Goal: Transaction & Acquisition: Subscribe to service/newsletter

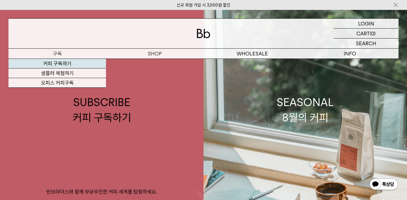
click at [76, 66] on link "커피 구독하기" at bounding box center [56, 64] width 97 height 10
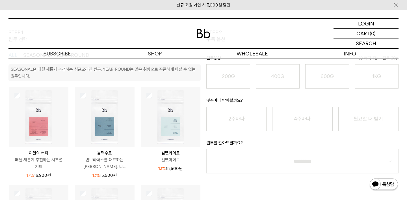
scroll to position [105, 0]
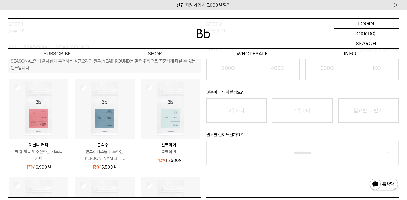
click at [184, 116] on img at bounding box center [171, 109] width 60 height 60
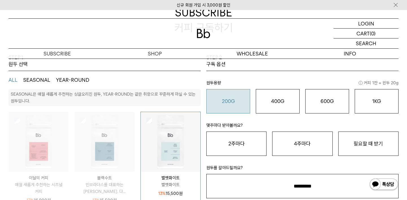
click at [239, 103] on div "200G 16,900 원" at bounding box center [228, 101] width 38 height 7
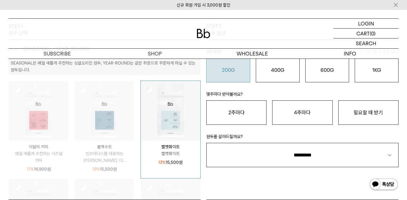
scroll to position [104, 0]
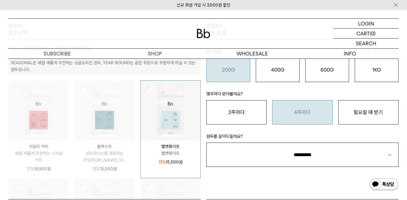
click at [312, 117] on button "4주마다" at bounding box center [302, 112] width 60 height 24
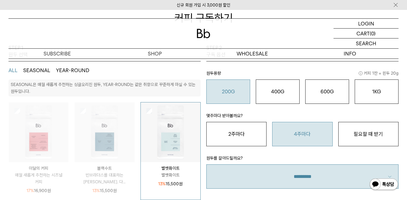
scroll to position [81, 0]
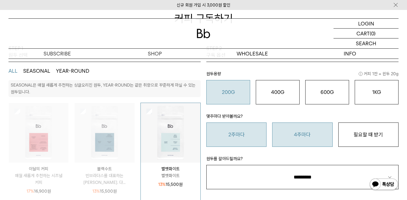
click at [262, 133] on button "2주마다" at bounding box center [236, 134] width 60 height 24
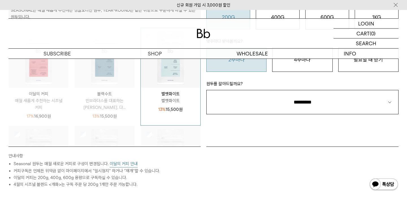
scroll to position [156, 0]
click at [288, 109] on select "**********" at bounding box center [302, 102] width 192 height 24
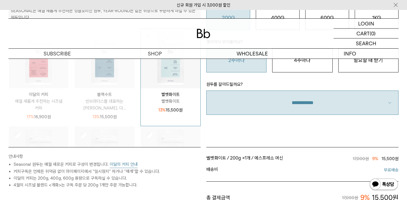
click at [290, 103] on select "**********" at bounding box center [302, 102] width 192 height 24
select select "**"
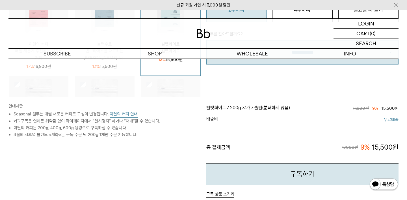
scroll to position [0, 0]
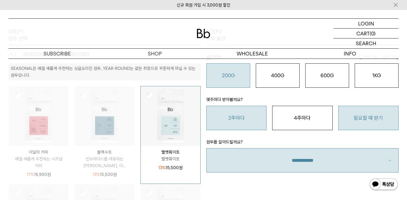
click at [365, 109] on button "필요할 때 받기" at bounding box center [368, 118] width 60 height 24
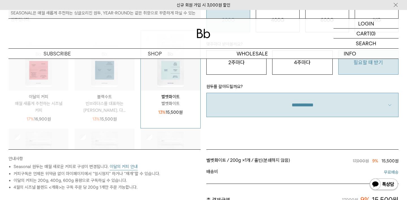
scroll to position [139, 0]
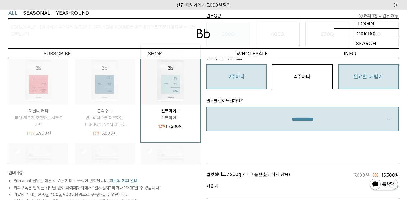
click at [246, 74] on button "2주마다" at bounding box center [236, 76] width 60 height 24
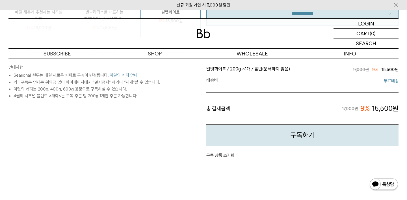
scroll to position [245, 0]
click at [278, 138] on button "구독하기" at bounding box center [302, 135] width 192 height 22
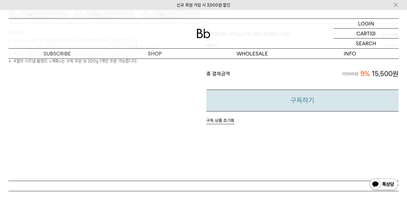
scroll to position [280, 0]
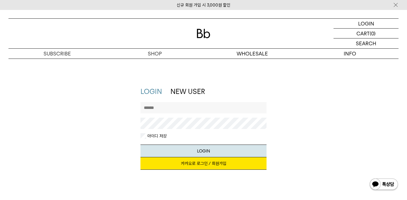
click at [226, 164] on link "카카오로 로그인 / 회원가입" at bounding box center [203, 163] width 126 height 12
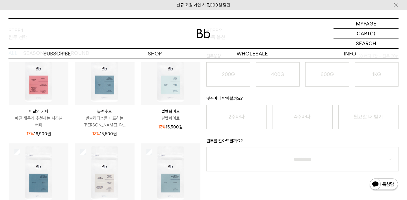
scroll to position [47, 0]
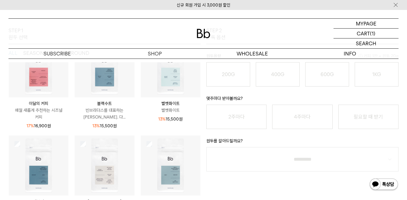
click at [41, 94] on img at bounding box center [39, 68] width 60 height 60
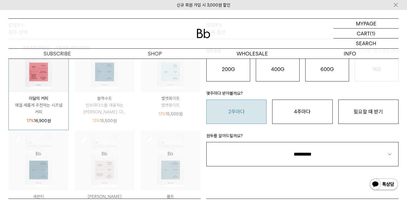
scroll to position [106, 0]
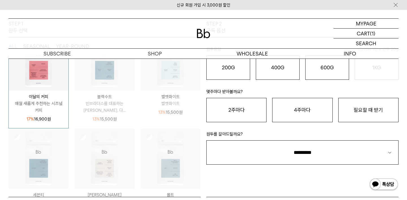
click at [182, 92] on div "벨벳화이트 벨벳화이트 13% 15,500 원" at bounding box center [171, 102] width 60 height 25
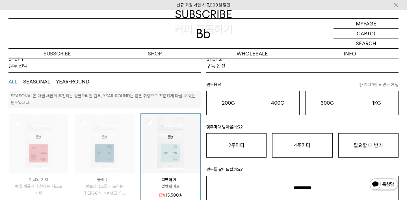
scroll to position [69, 0]
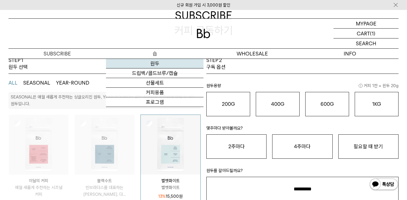
click at [160, 60] on link "원두" at bounding box center [154, 64] width 97 height 10
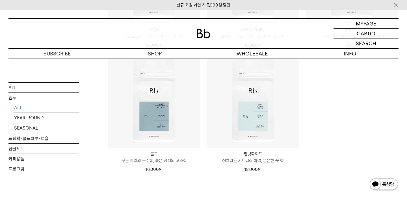
scroll to position [432, 0]
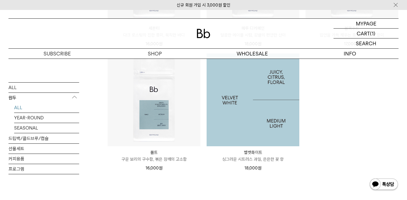
click at [268, 119] on img at bounding box center [252, 99] width 93 height 93
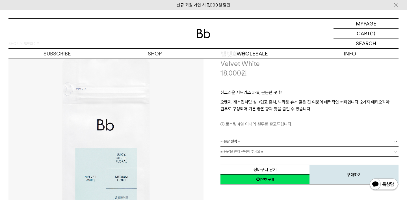
click at [269, 139] on link "= 용량 선택 =" at bounding box center [309, 141] width 178 height 10
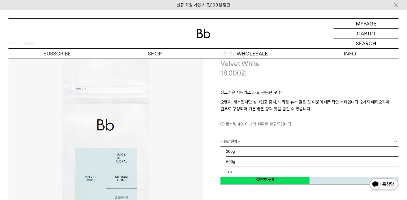
click at [269, 139] on link "= 용량 선택 =" at bounding box center [309, 141] width 178 height 10
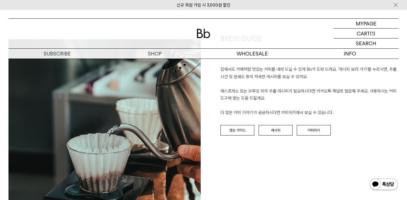
scroll to position [680, 0]
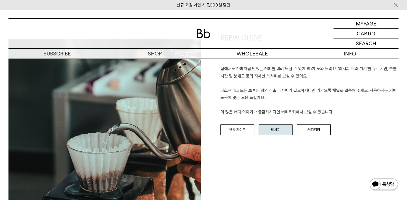
click at [266, 129] on link "레시피" at bounding box center [275, 129] width 34 height 11
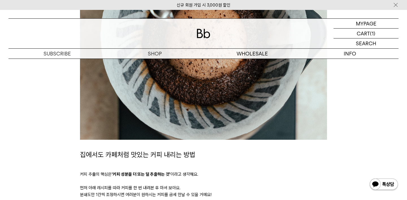
scroll to position [200, 0]
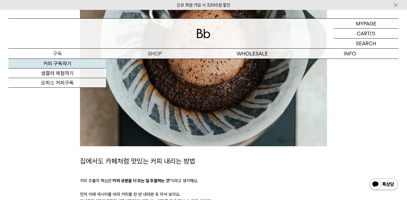
click at [76, 63] on link "커피 구독하기" at bounding box center [56, 64] width 97 height 10
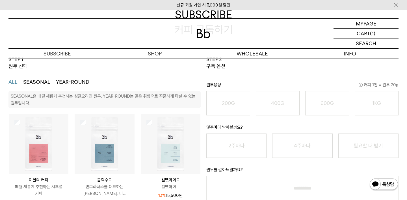
scroll to position [109, 0]
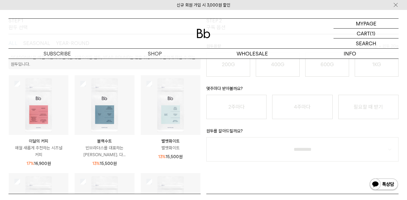
click at [172, 115] on img at bounding box center [171, 105] width 60 height 60
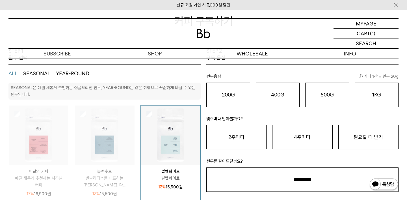
scroll to position [79, 0]
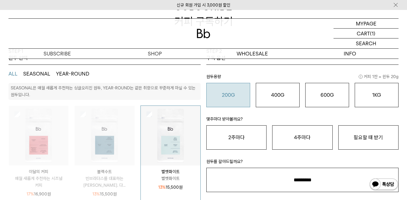
click at [237, 95] on div "200G 16,900 원" at bounding box center [228, 95] width 38 height 7
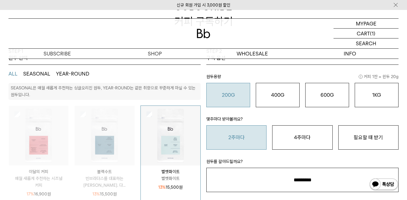
click at [256, 136] on button "2주마다" at bounding box center [236, 137] width 60 height 24
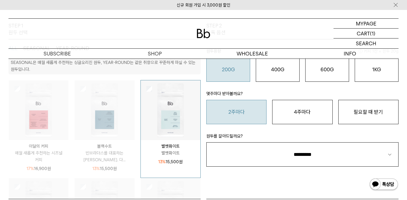
scroll to position [114, 0]
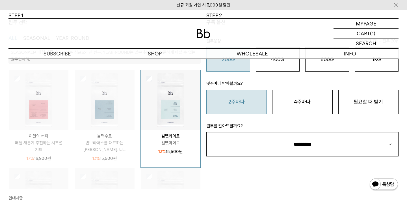
click at [256, 136] on select "**********" at bounding box center [302, 144] width 192 height 24
select select "**"
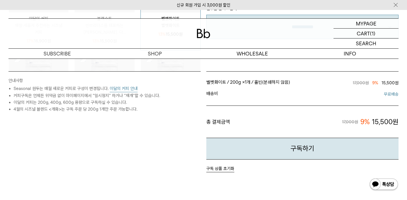
scroll to position [232, 0]
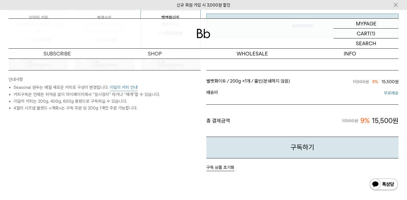
click at [258, 144] on button "구독하기" at bounding box center [302, 147] width 192 height 22
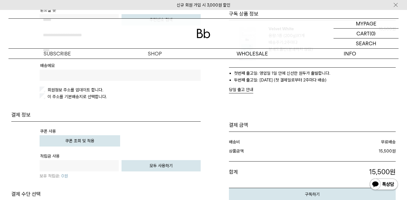
scroll to position [178, 0]
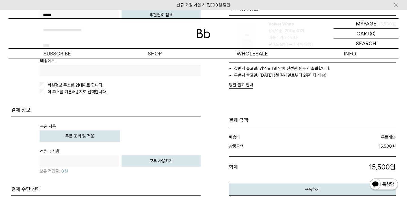
click at [45, 88] on p "회원정보 주소를 업데이트 합니다." at bounding box center [120, 85] width 161 height 7
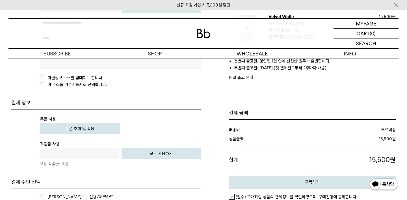
click at [79, 123] on button "쿠폰 조회 및 적용" at bounding box center [80, 128] width 80 height 11
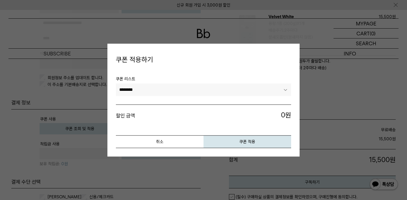
click at [208, 89] on select "********" at bounding box center [203, 90] width 175 height 12
click at [189, 140] on button "취소" at bounding box center [160, 141] width 88 height 13
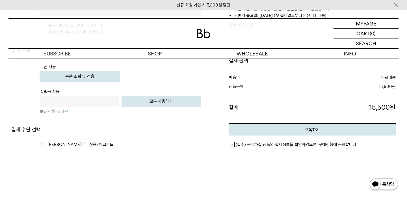
scroll to position [243, 0]
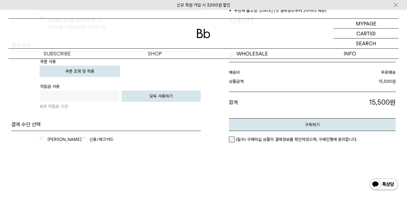
click at [52, 138] on label "카카오페이" at bounding box center [63, 139] width 35 height 6
click at [233, 138] on label "(필수) 구매하실 상품의 결제정보를 확인하였으며, 구매진행에 동의합니다." at bounding box center [293, 139] width 128 height 6
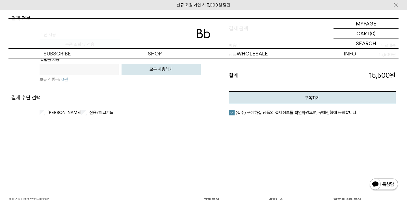
scroll to position [241, 0]
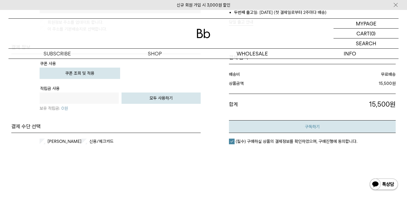
click at [246, 125] on button "구독하기" at bounding box center [312, 126] width 167 height 13
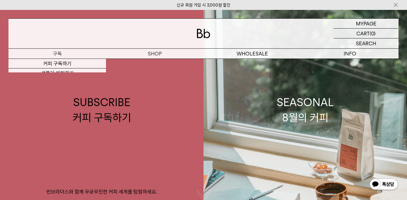
click at [51, 52] on p "구독" at bounding box center [56, 54] width 97 height 10
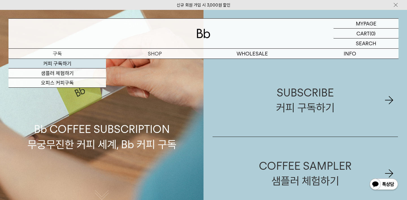
click at [86, 61] on link "커피 구독하기" at bounding box center [56, 64] width 97 height 10
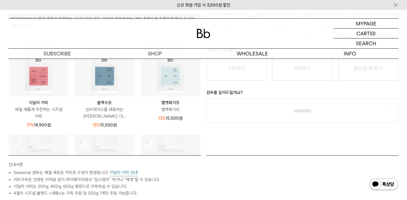
scroll to position [158, 0]
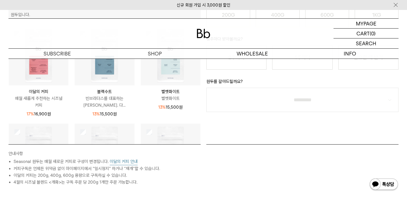
click at [191, 75] on img at bounding box center [171, 56] width 60 height 60
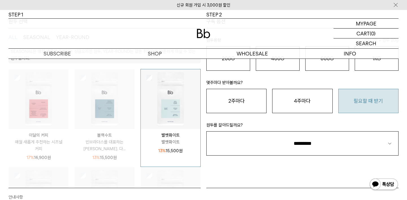
click at [351, 100] on button "필요할 때 받기" at bounding box center [368, 101] width 60 height 24
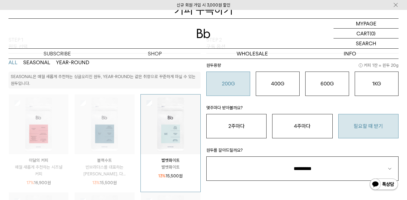
click at [232, 73] on button "200G 16,900 원" at bounding box center [228, 83] width 44 height 24
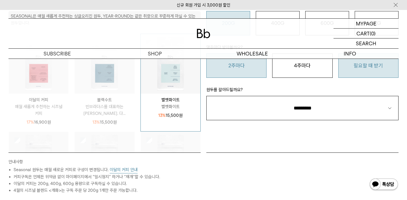
scroll to position [154, 0]
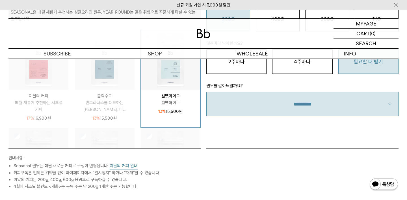
click at [264, 111] on select "**********" at bounding box center [302, 104] width 192 height 24
select select "**"
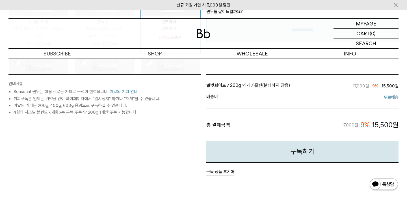
scroll to position [233, 0]
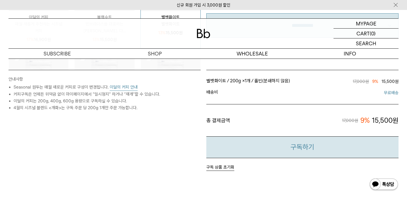
click at [271, 142] on button "구독하기" at bounding box center [302, 147] width 192 height 22
